Goal: Task Accomplishment & Management: Manage account settings

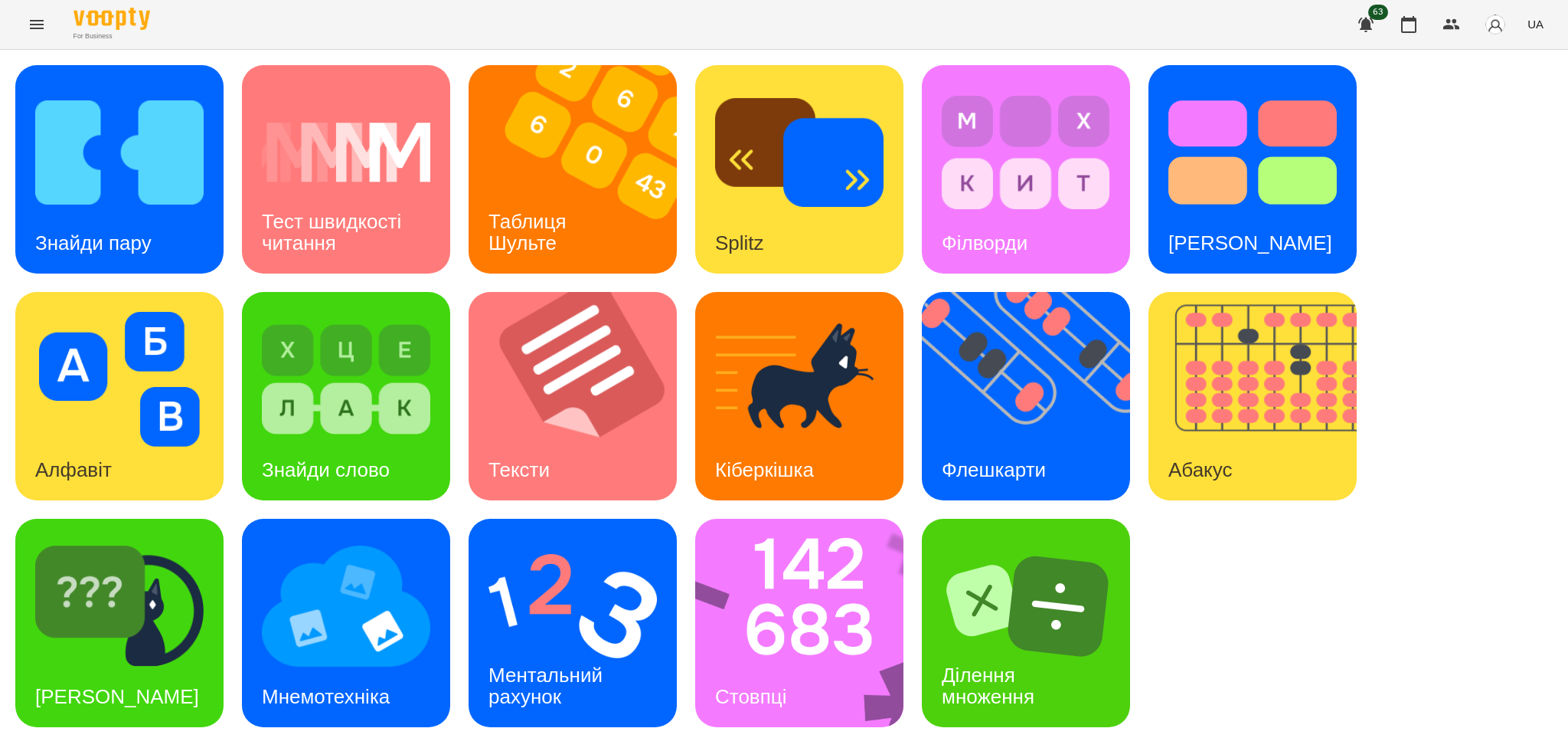
scroll to position [4, 0]
click at [964, 443] on div "Флешкарти" at bounding box center [994, 469] width 144 height 60
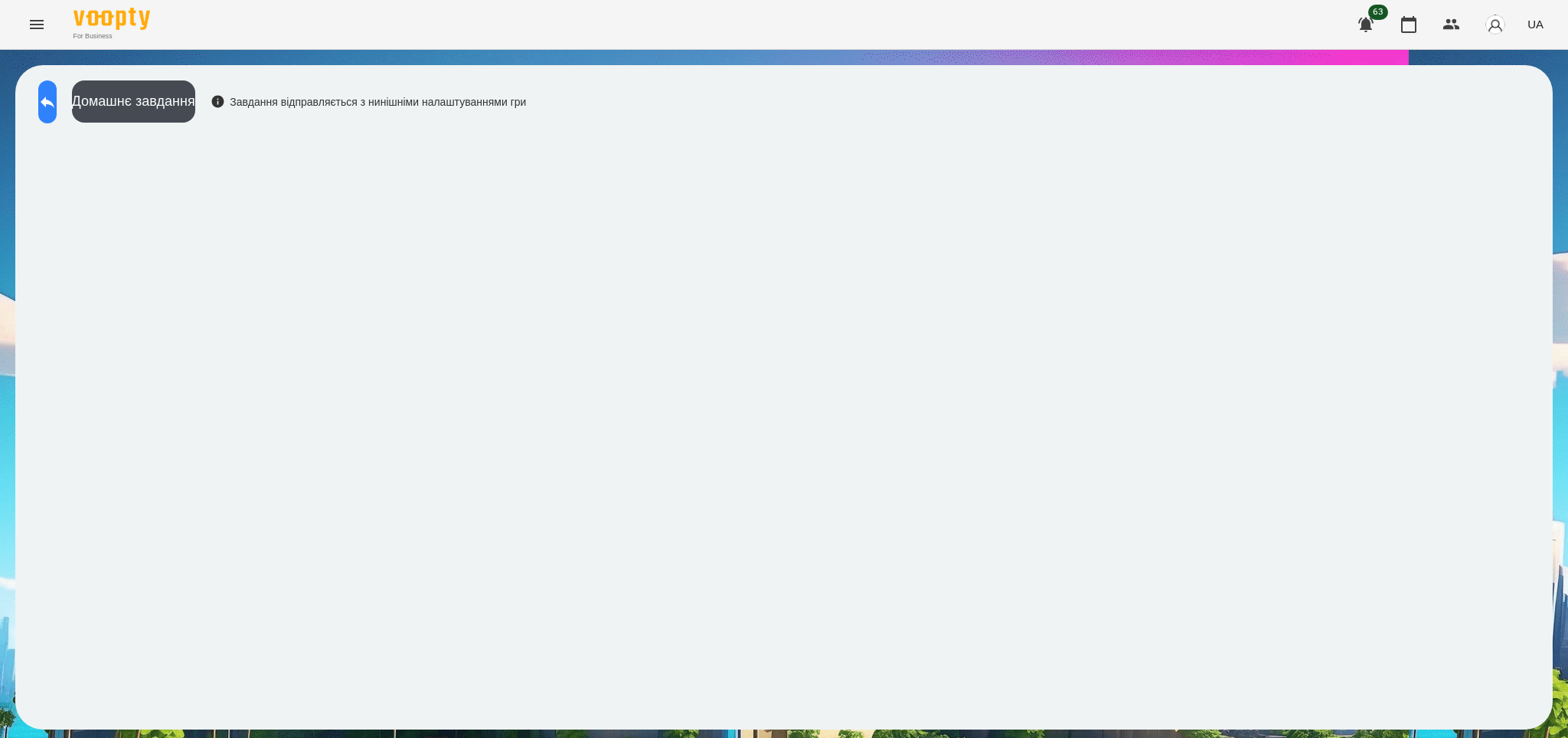
click at [57, 113] on button at bounding box center [47, 102] width 19 height 43
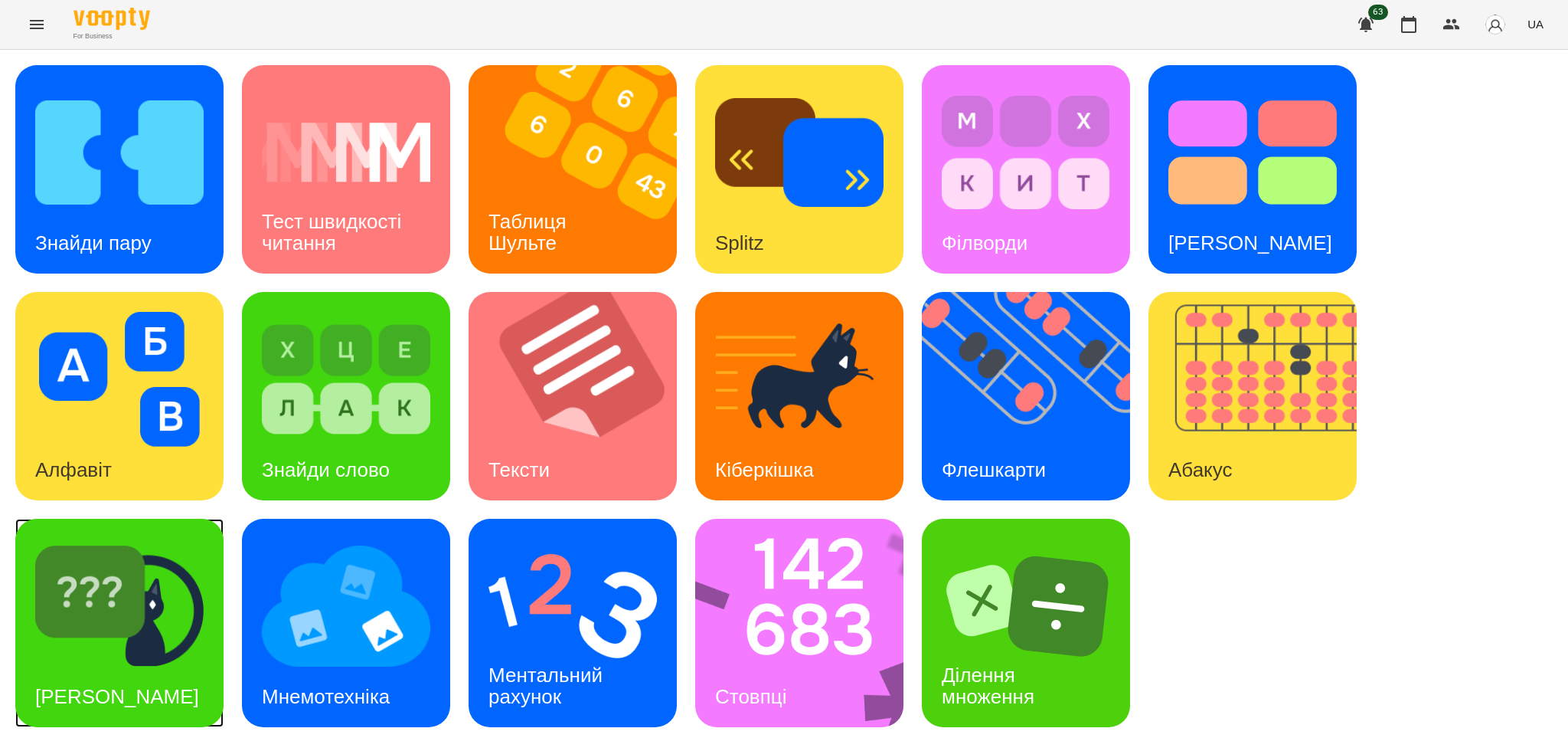
click at [150, 629] on img at bounding box center [120, 606] width 169 height 135
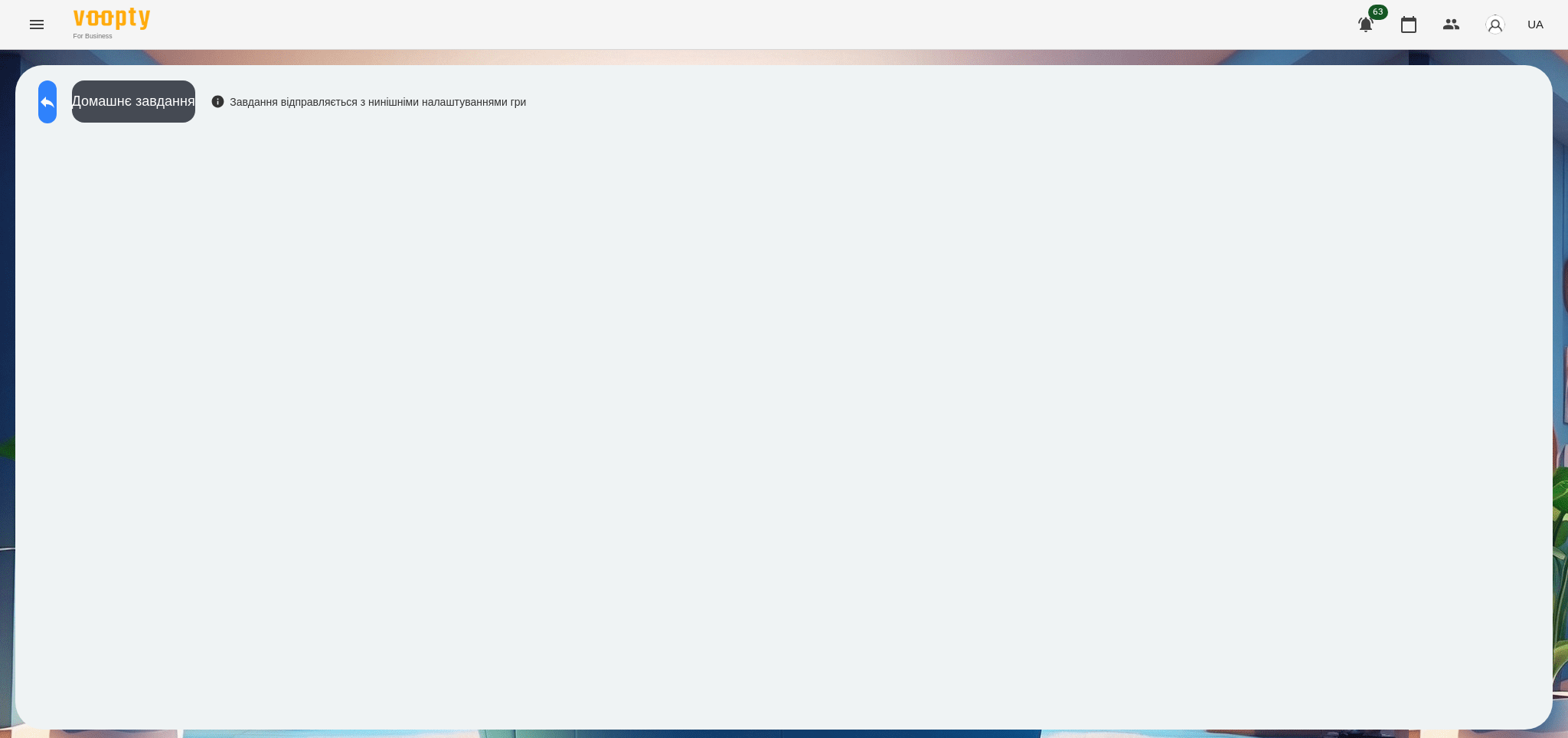
click at [57, 99] on icon at bounding box center [47, 102] width 19 height 19
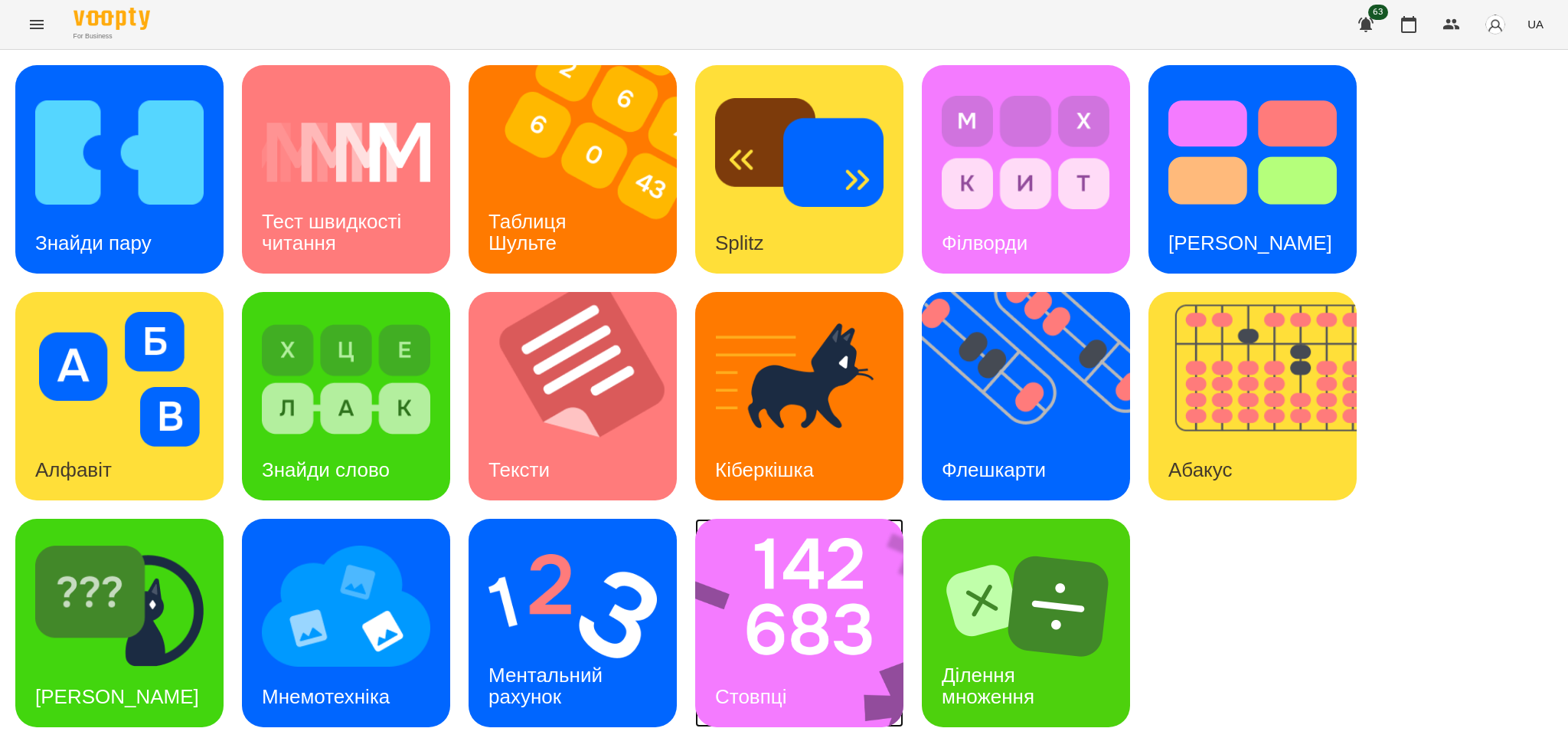
click at [779, 688] on h3 "Стовпці" at bounding box center [751, 696] width 71 height 23
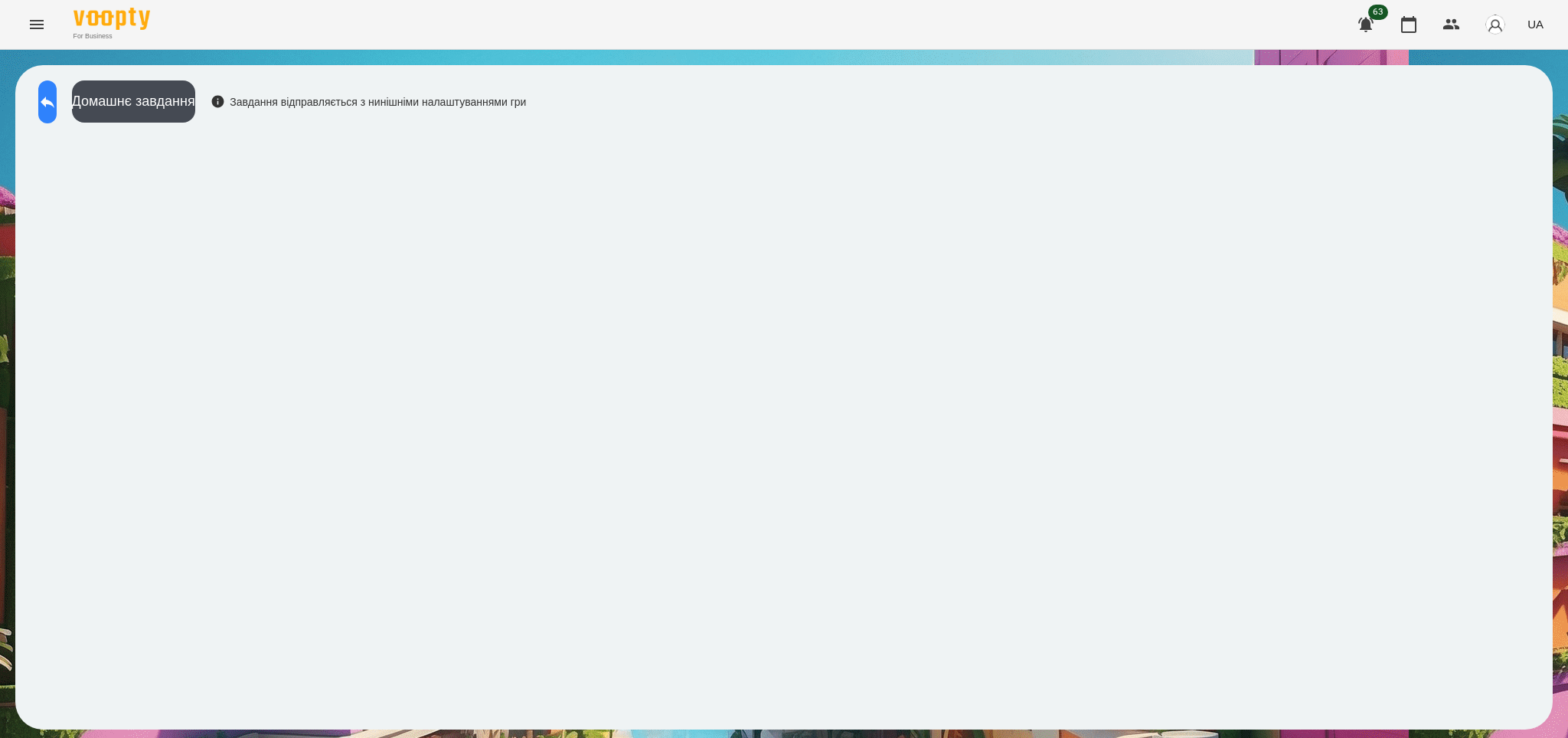
click at [54, 100] on icon at bounding box center [47, 102] width 19 height 19
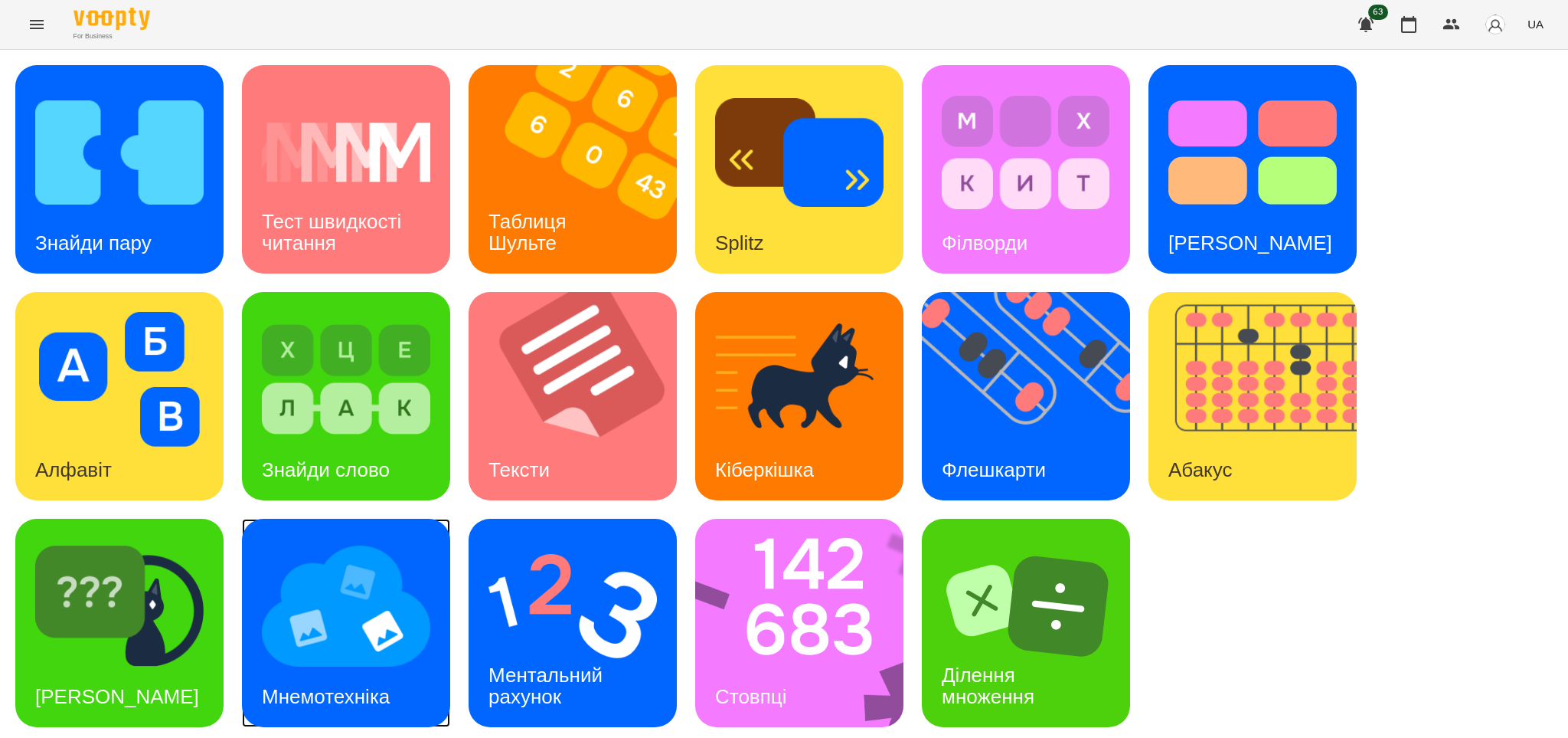
click at [352, 646] on img at bounding box center [346, 606] width 169 height 135
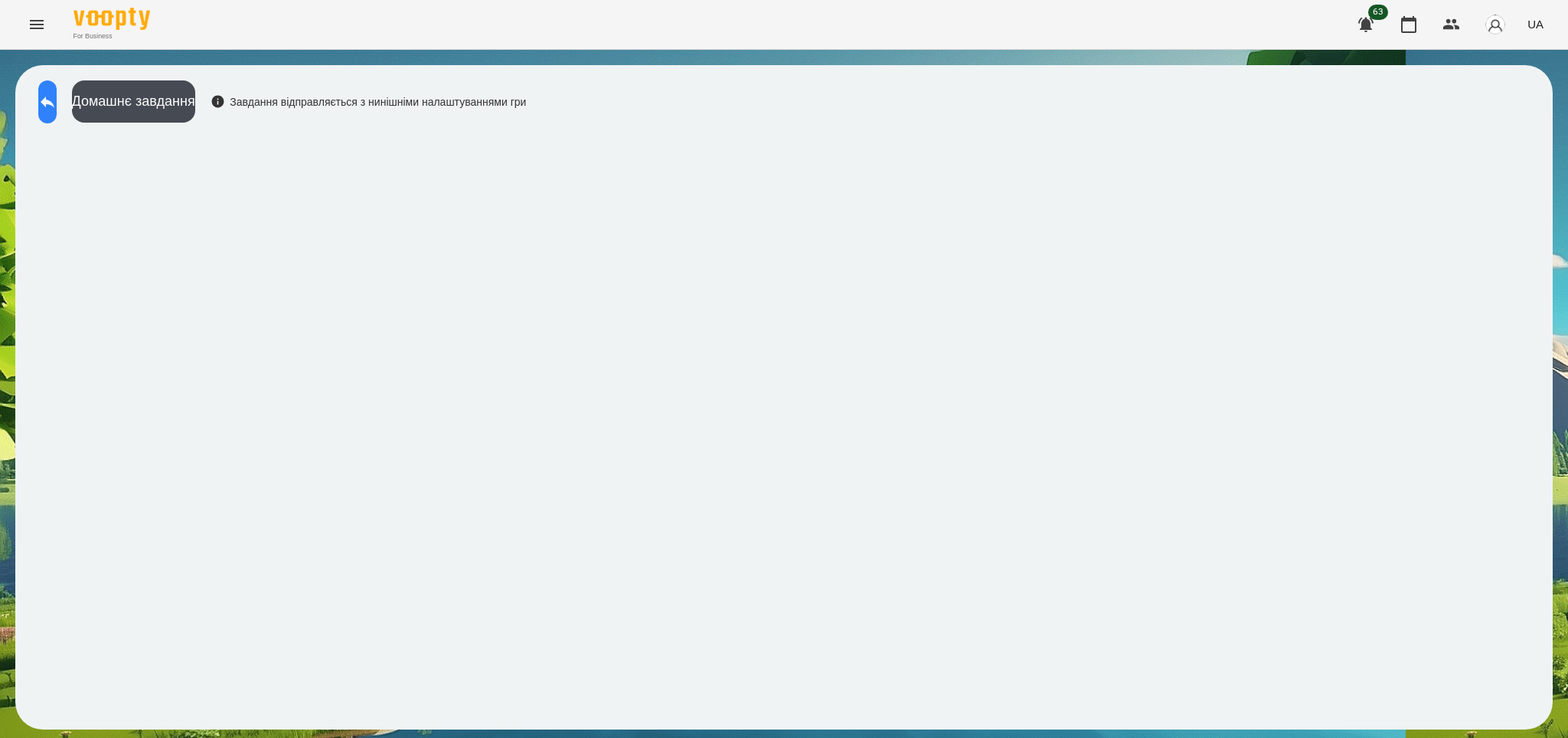
click at [54, 102] on icon at bounding box center [47, 102] width 19 height 19
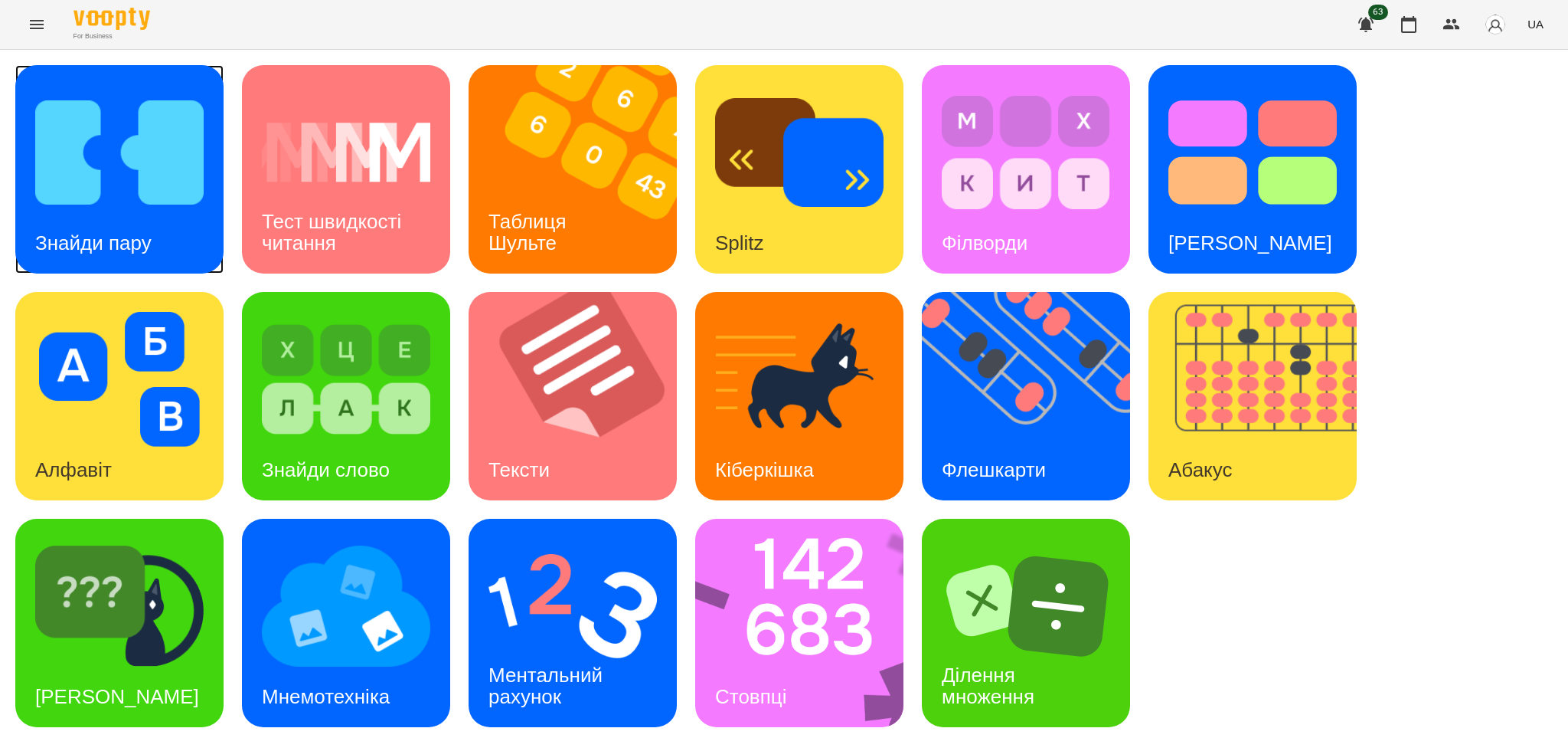
click at [118, 233] on h3 "Знайди пару" at bounding box center [93, 243] width 116 height 23
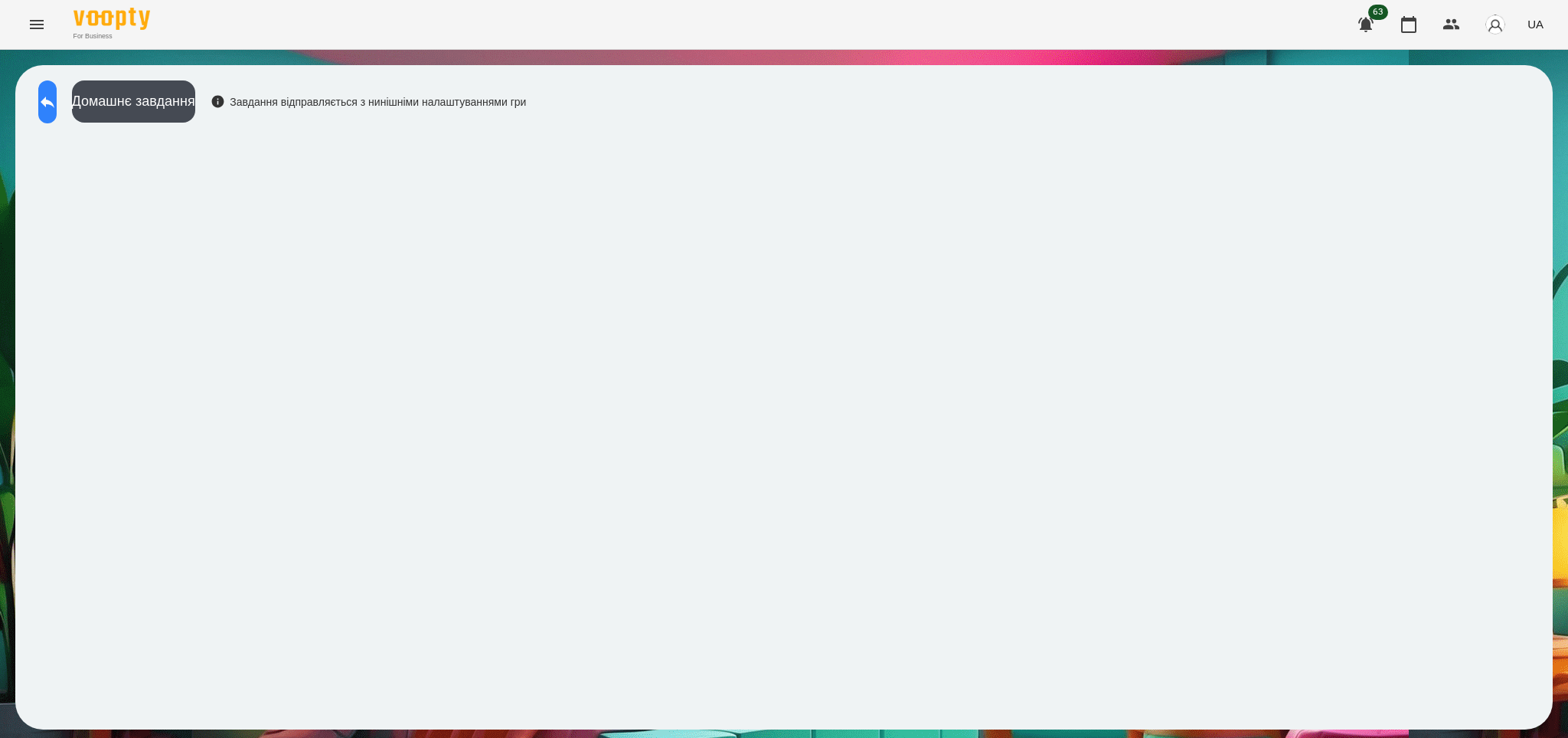
click at [57, 97] on icon at bounding box center [47, 102] width 19 height 19
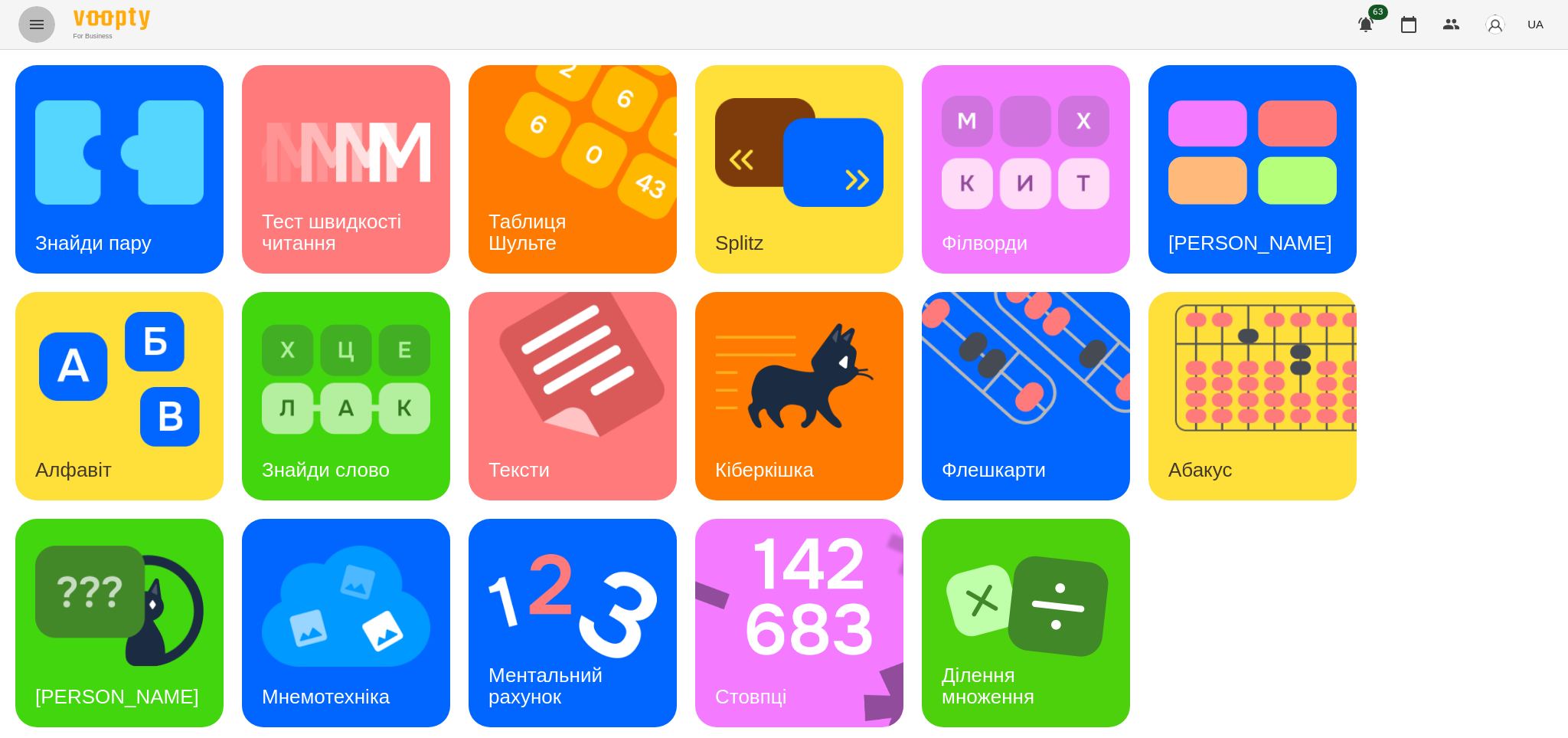
click at [38, 25] on icon "Menu" at bounding box center [37, 25] width 19 height 19
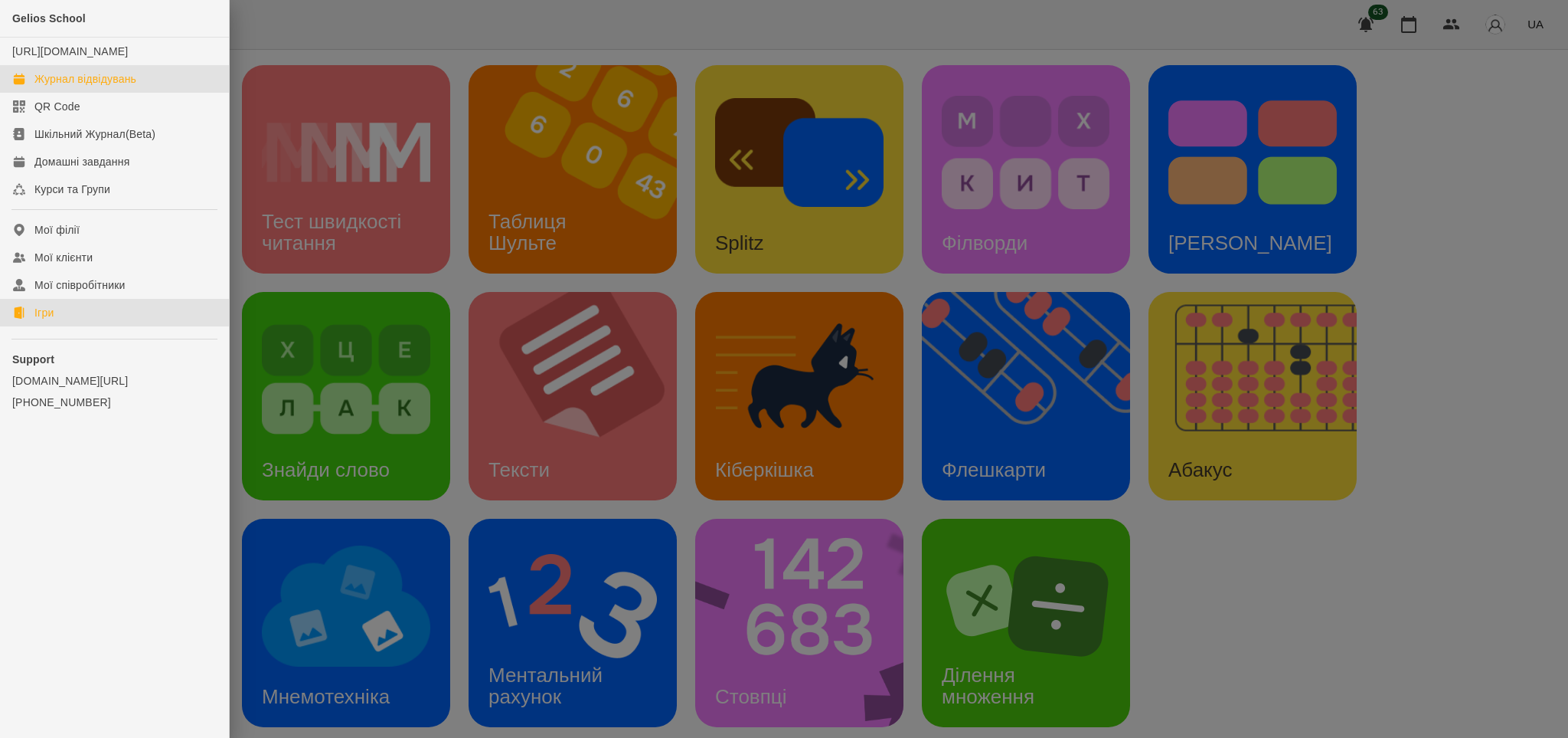
click at [93, 87] on div "Журнал відвідувань" at bounding box center [86, 79] width 102 height 15
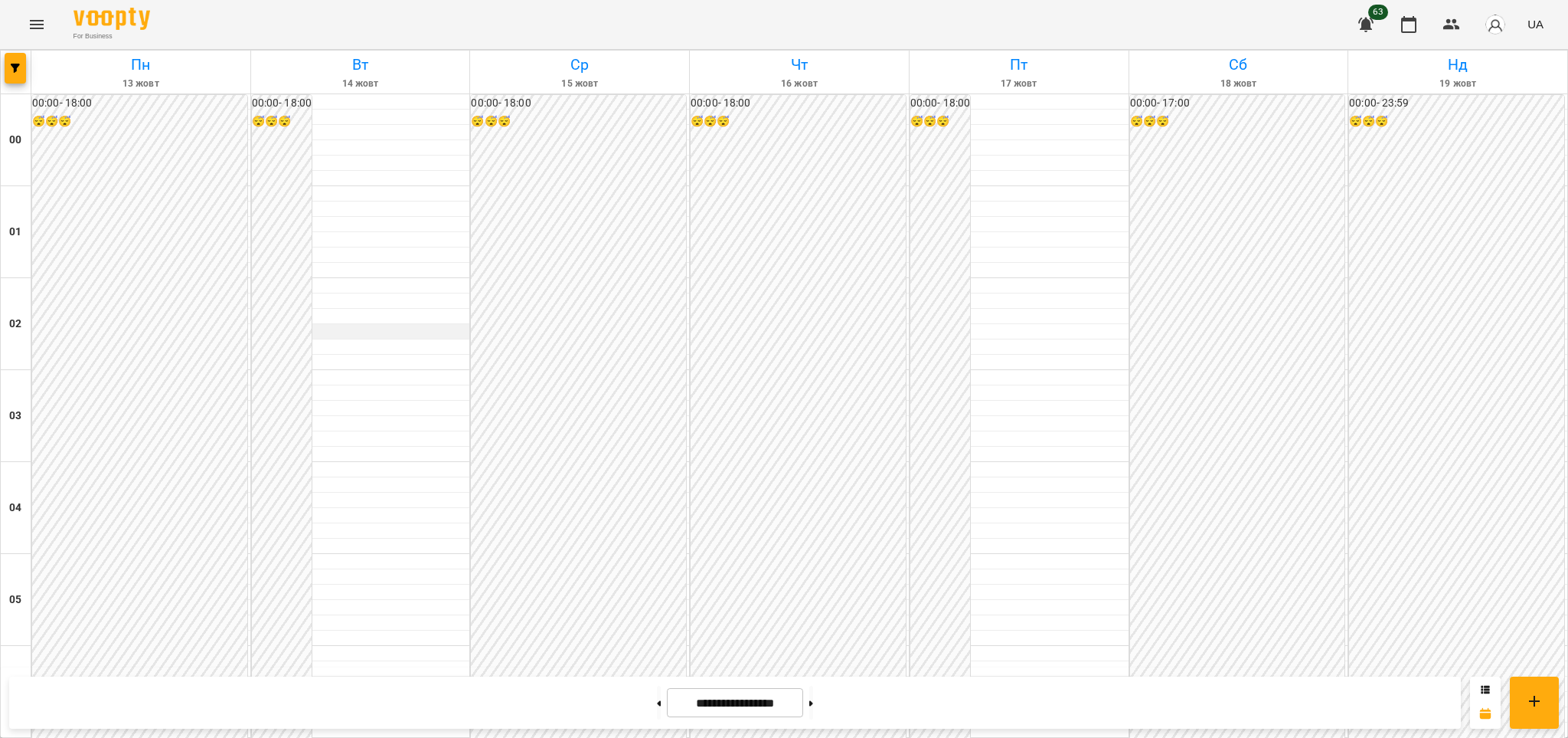
scroll to position [1524, 0]
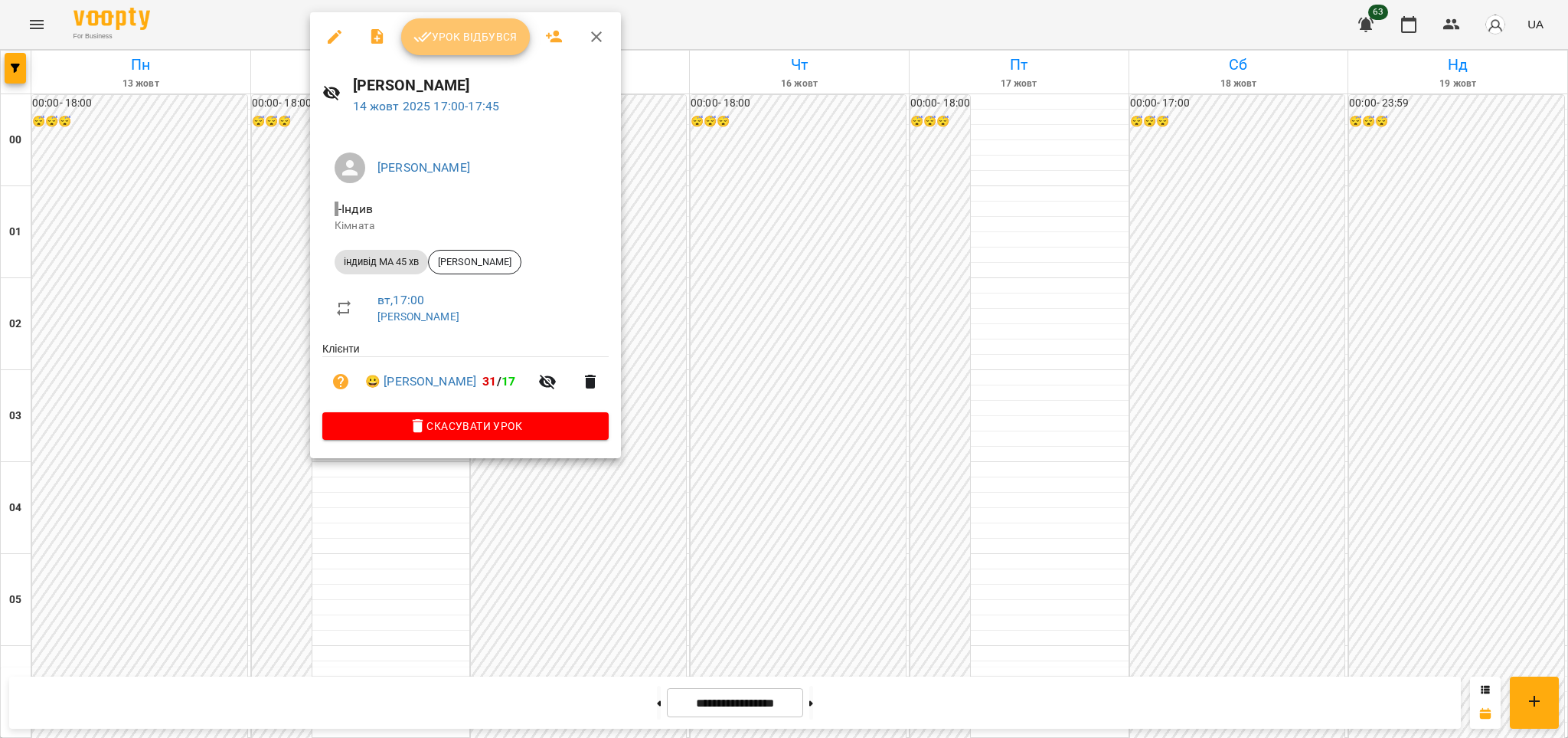
click at [471, 44] on span "Урок відбувся" at bounding box center [466, 37] width 104 height 19
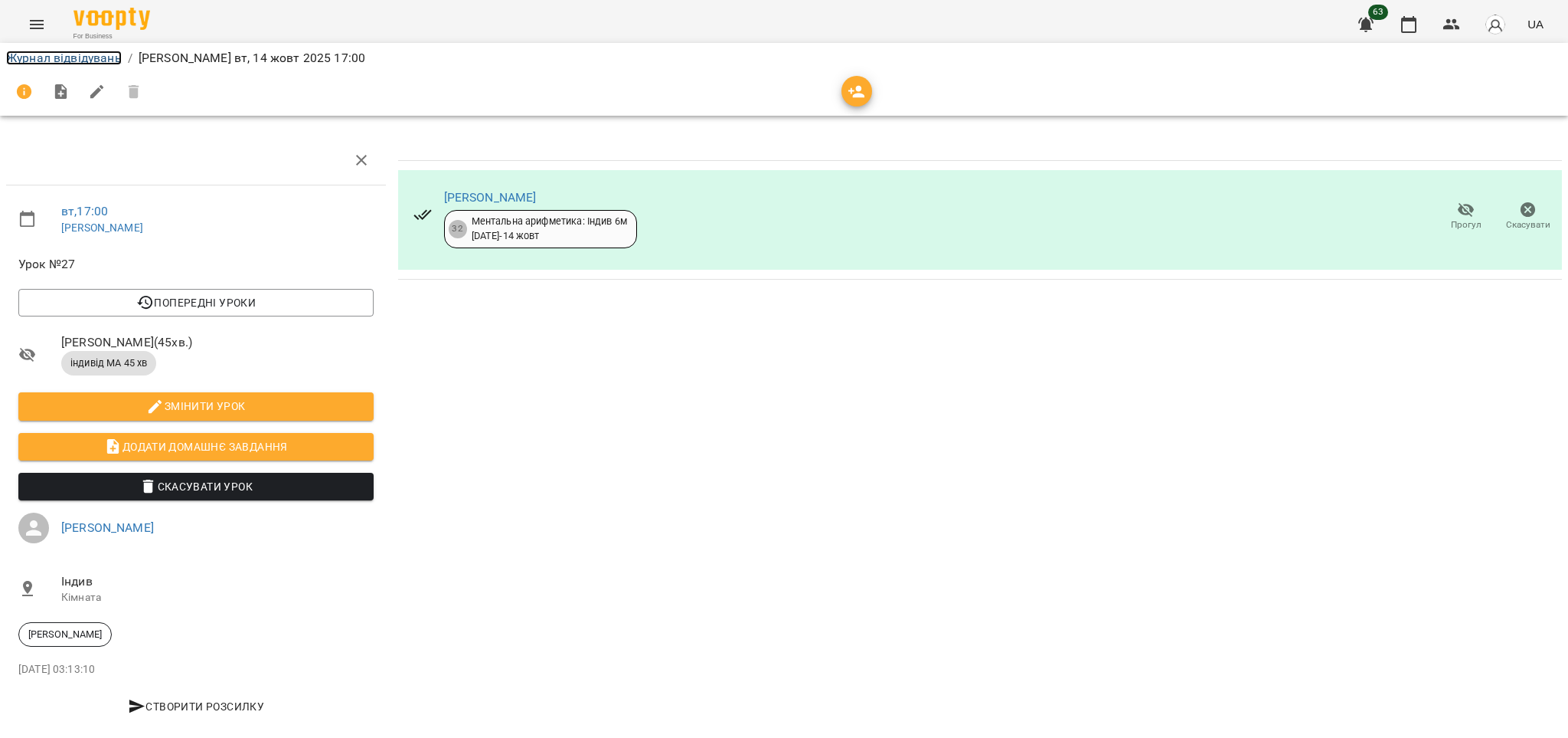
click at [70, 51] on link "Журнал відвідувань" at bounding box center [64, 58] width 115 height 14
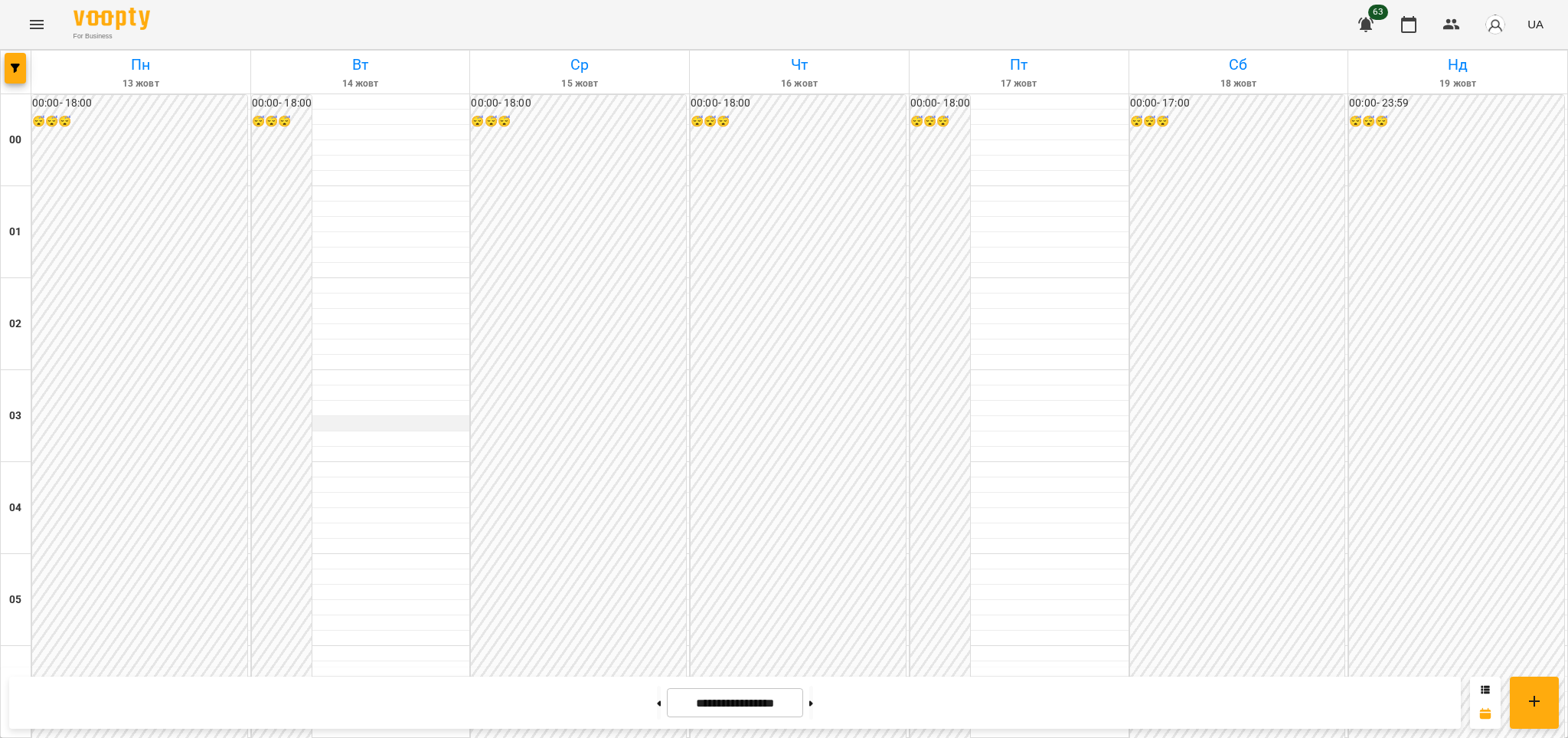
scroll to position [1332, 0]
click at [36, 26] on icon "Menu" at bounding box center [37, 25] width 19 height 19
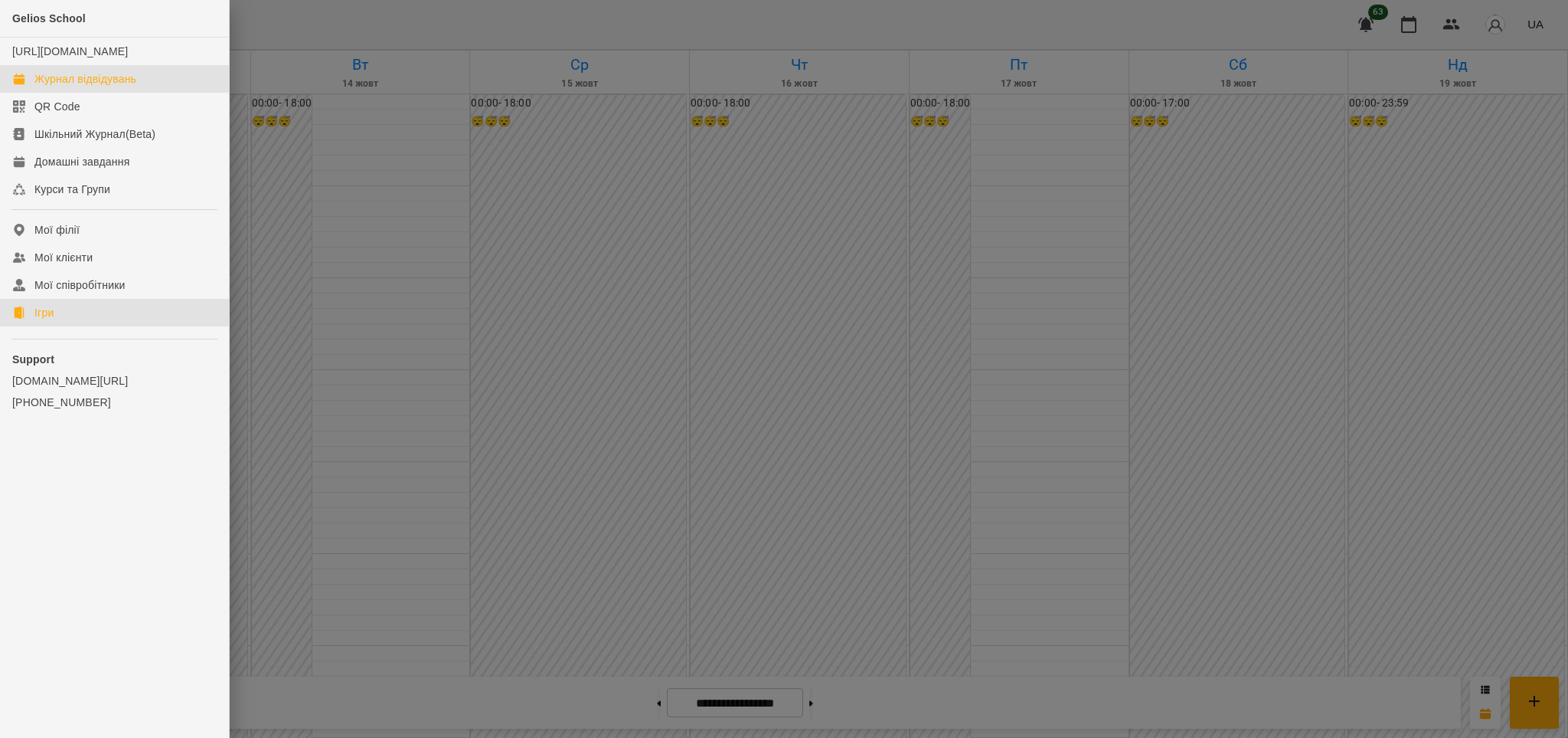
click at [38, 316] on div "Ігри" at bounding box center [44, 312] width 20 height 15
